Goal: Go to known website: Access a specific website the user already knows

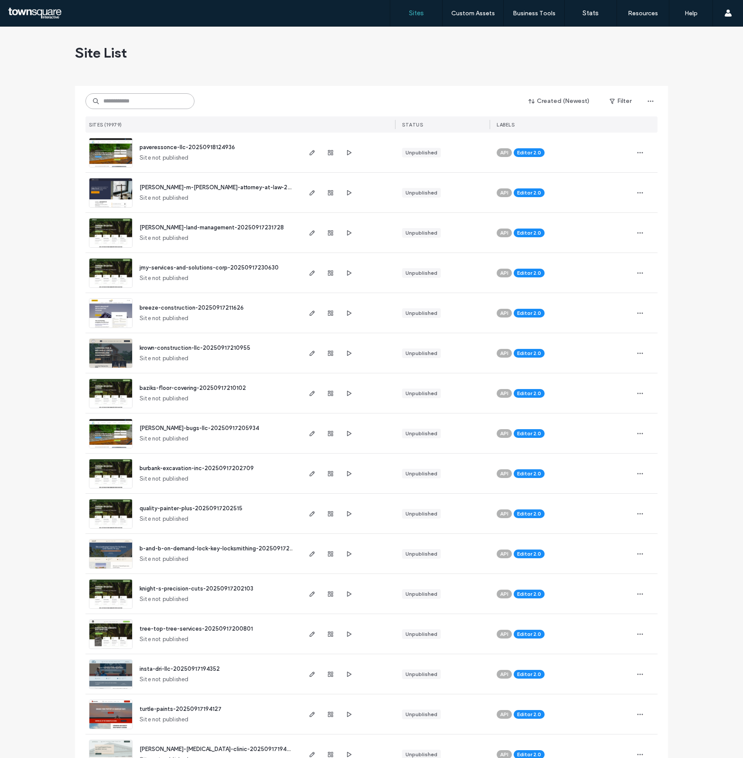
click at [150, 103] on input at bounding box center [139, 101] width 109 height 16
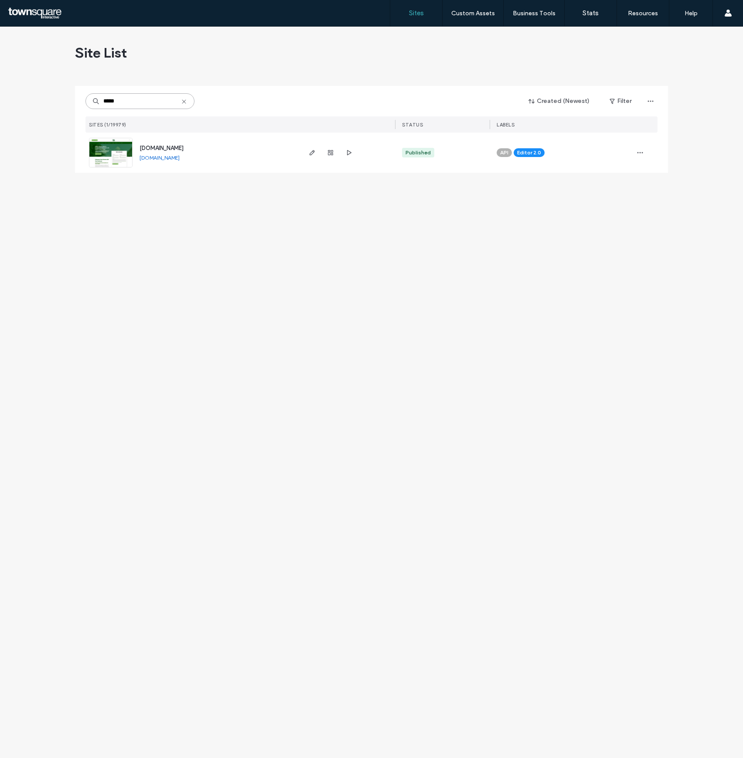
type input "*****"
click at [121, 153] on img at bounding box center [110, 167] width 43 height 59
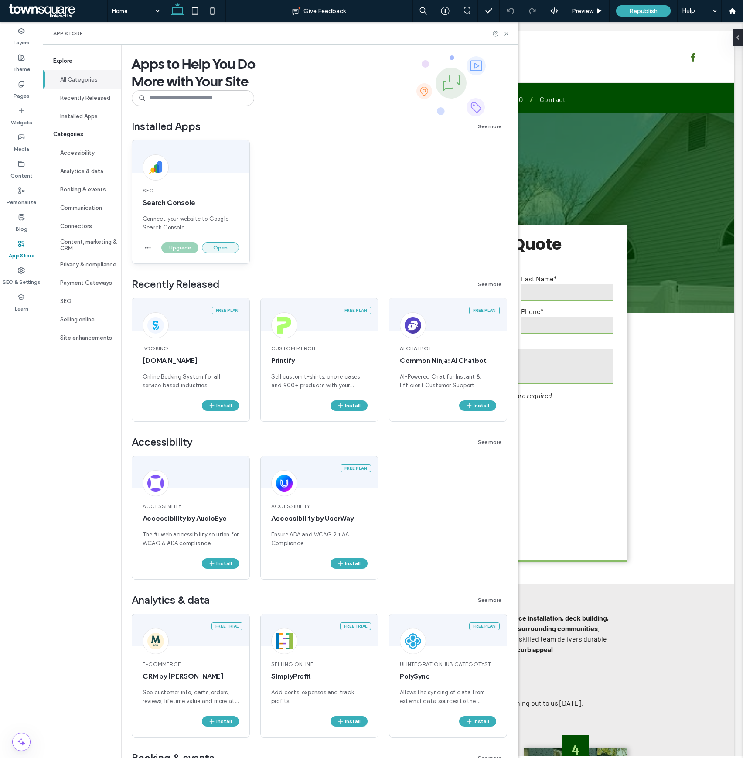
click at [220, 243] on button "Open" at bounding box center [220, 247] width 37 height 10
